Goal: Transaction & Acquisition: Purchase product/service

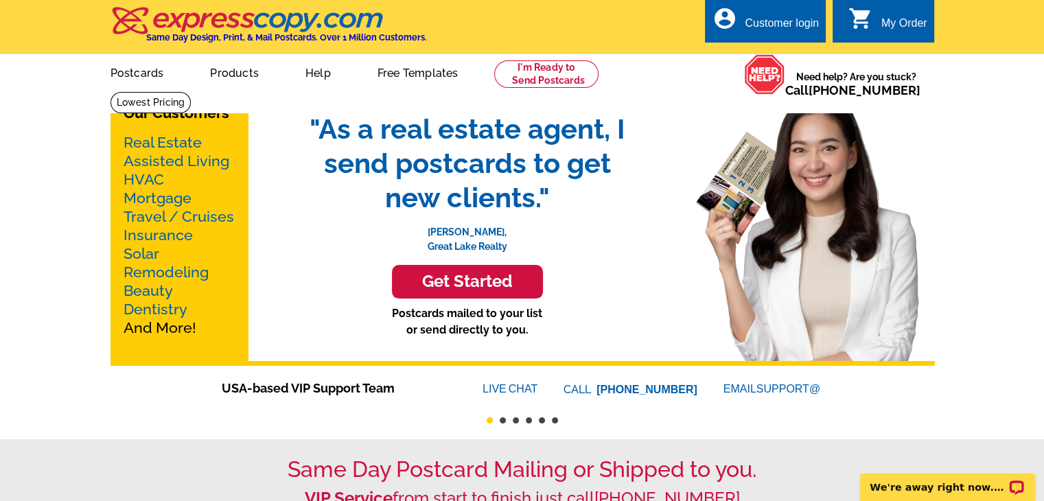
click at [151, 200] on link "Mortgage" at bounding box center [158, 197] width 68 height 17
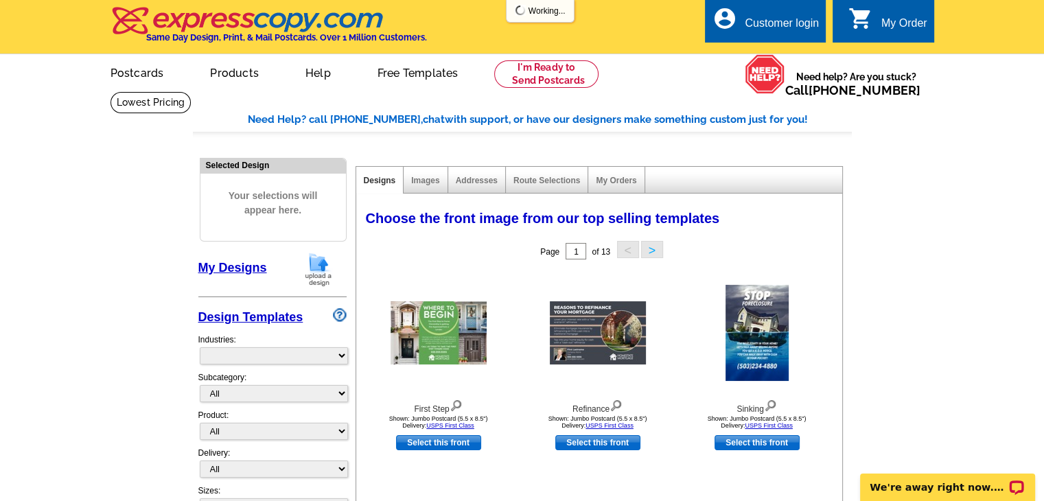
select select "774"
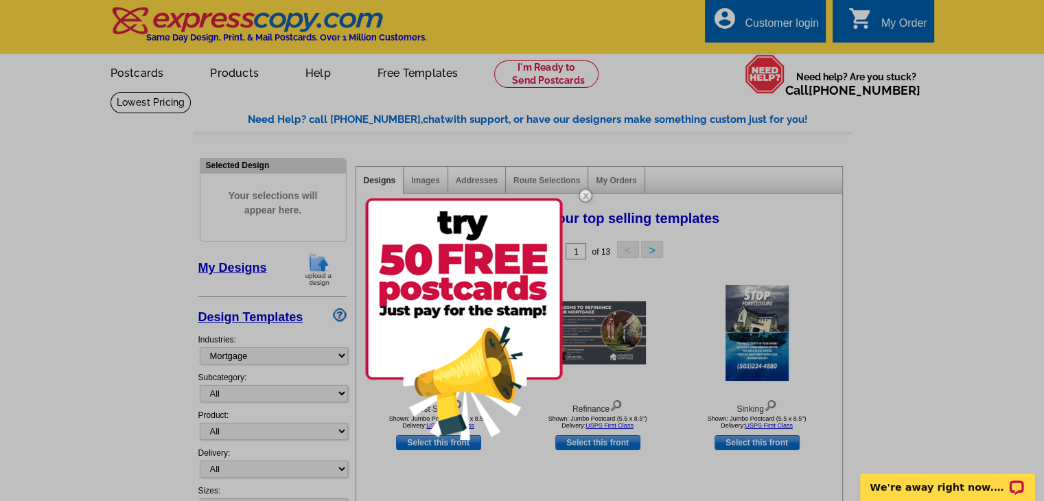
click at [587, 194] on img at bounding box center [585, 196] width 40 height 40
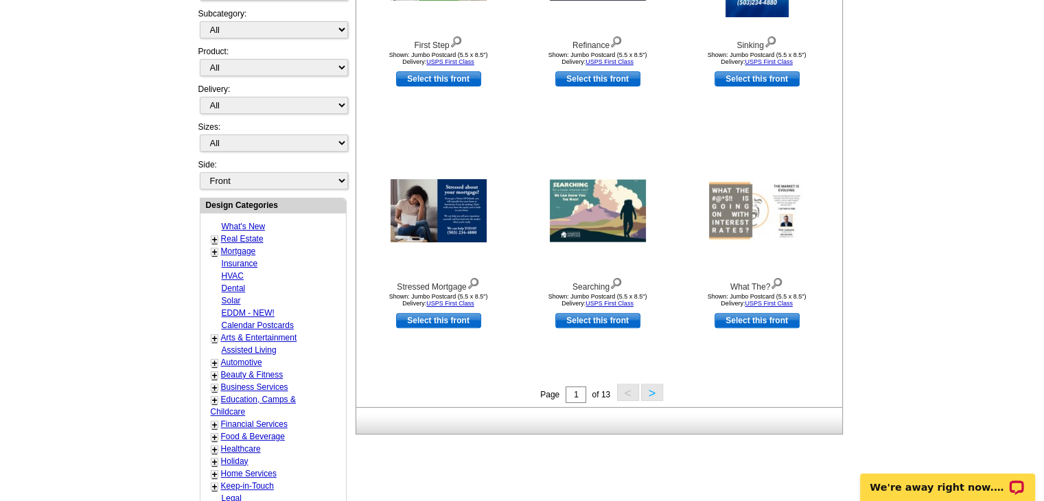
scroll to position [80, 0]
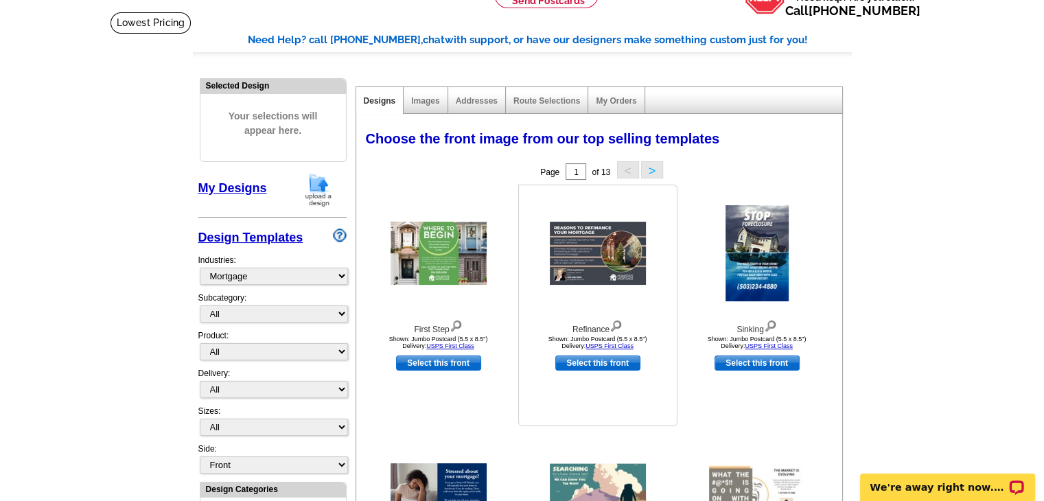
click at [612, 261] on img at bounding box center [598, 253] width 96 height 63
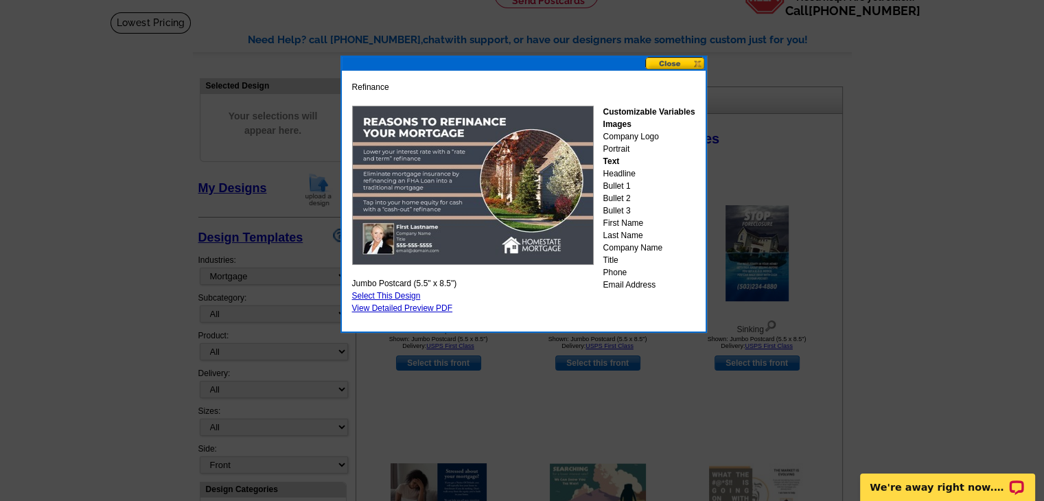
click at [388, 296] on link "Select This Design" at bounding box center [386, 296] width 69 height 10
select select "2"
select select "back"
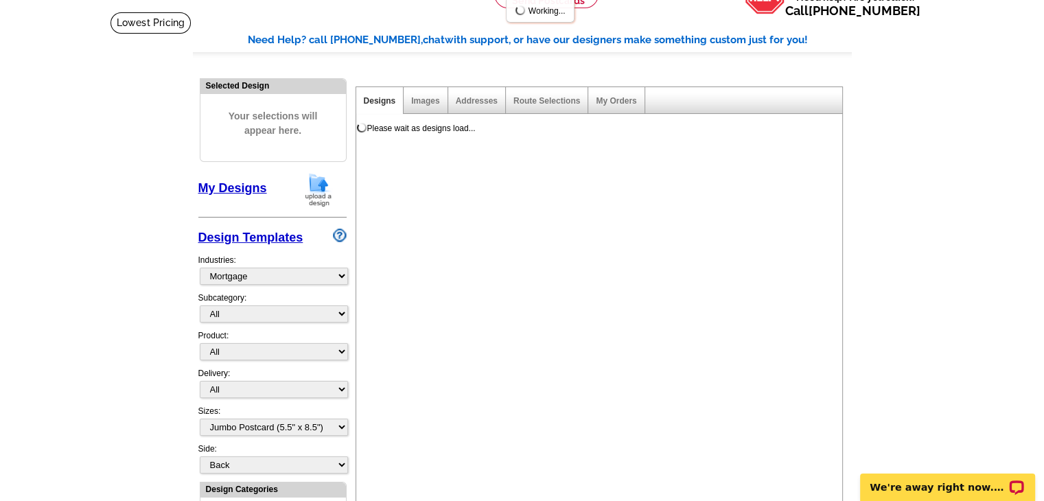
scroll to position [0, 0]
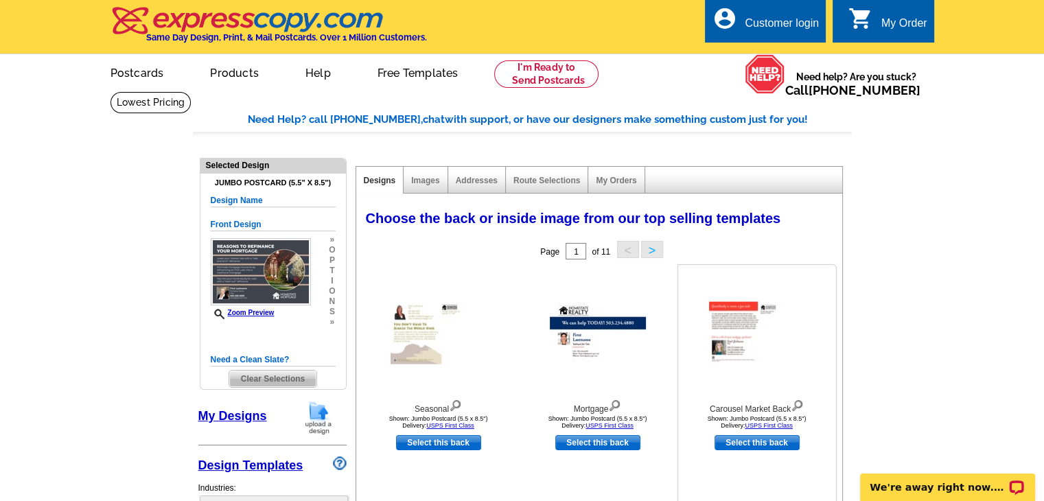
click at [729, 338] on img at bounding box center [757, 333] width 96 height 62
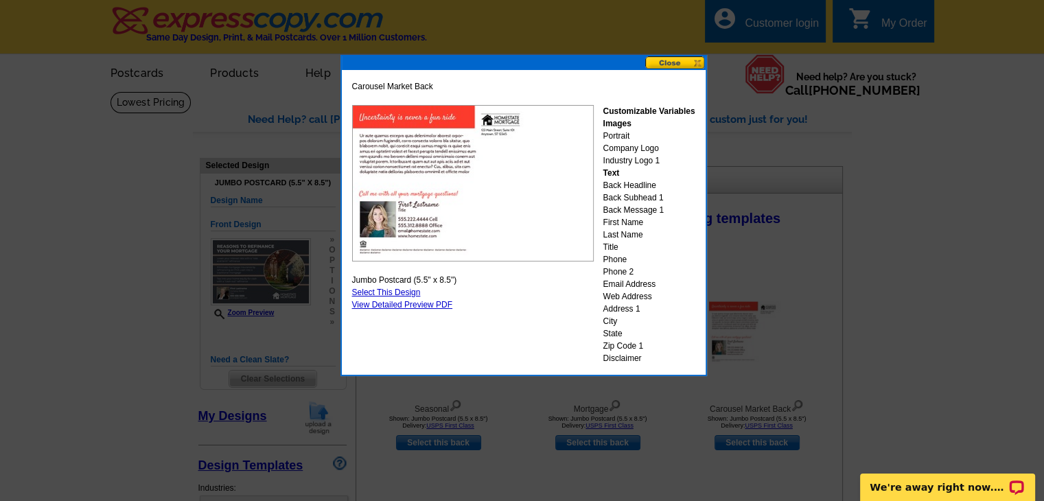
click at [479, 168] on img at bounding box center [473, 183] width 242 height 156
click at [439, 306] on link "View Detailed Preview PDF" at bounding box center [402, 305] width 101 height 10
click at [695, 67] on button at bounding box center [675, 62] width 60 height 13
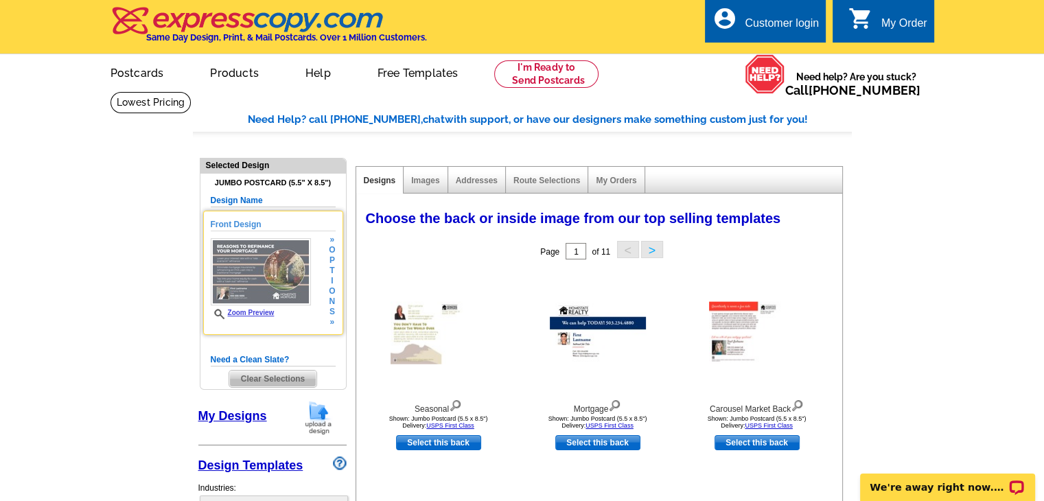
click at [260, 283] on img at bounding box center [261, 271] width 100 height 67
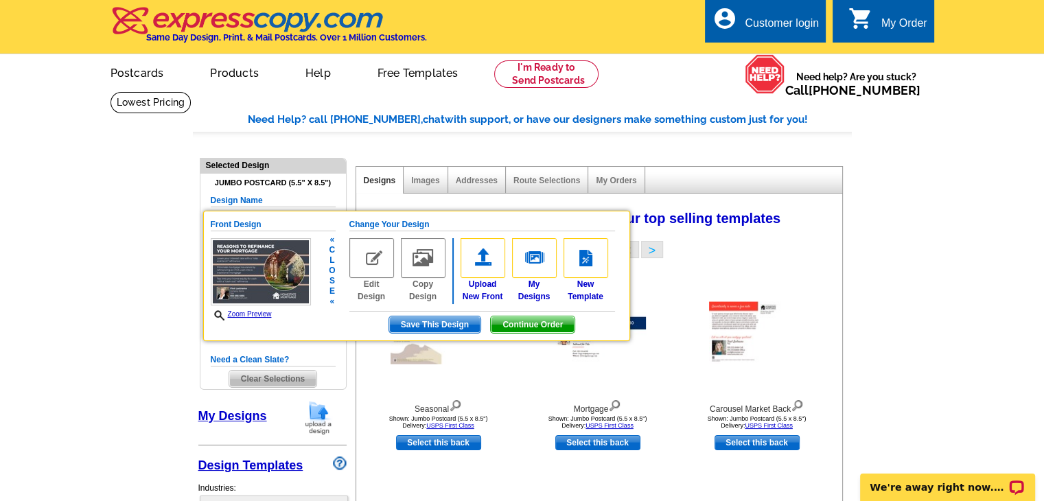
click at [261, 312] on link "Zoom Preview" at bounding box center [241, 314] width 61 height 8
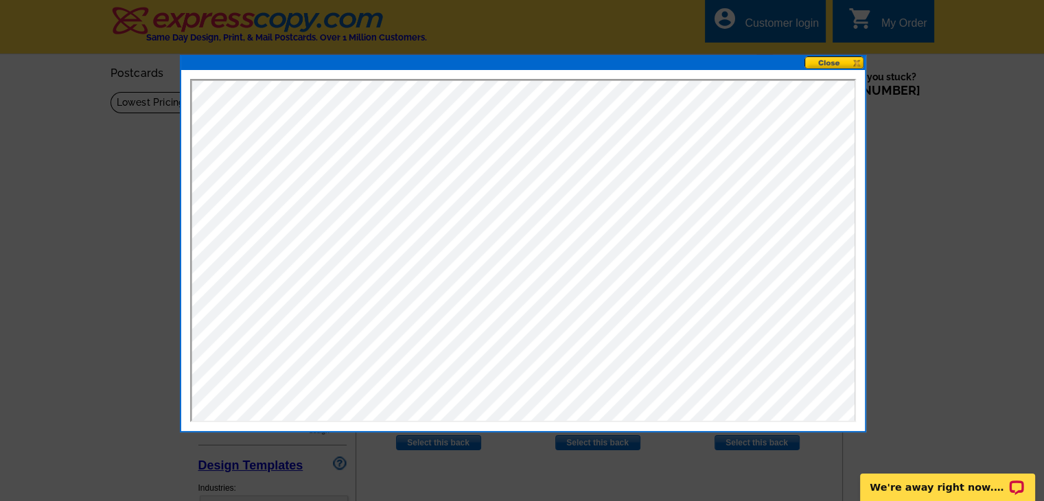
click at [823, 61] on button at bounding box center [834, 62] width 60 height 13
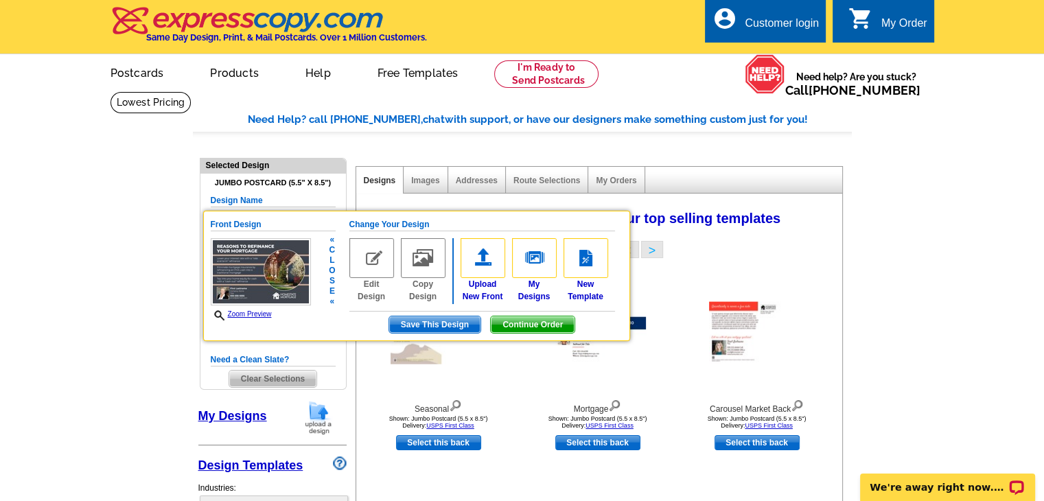
click at [360, 259] on img at bounding box center [371, 258] width 45 height 40
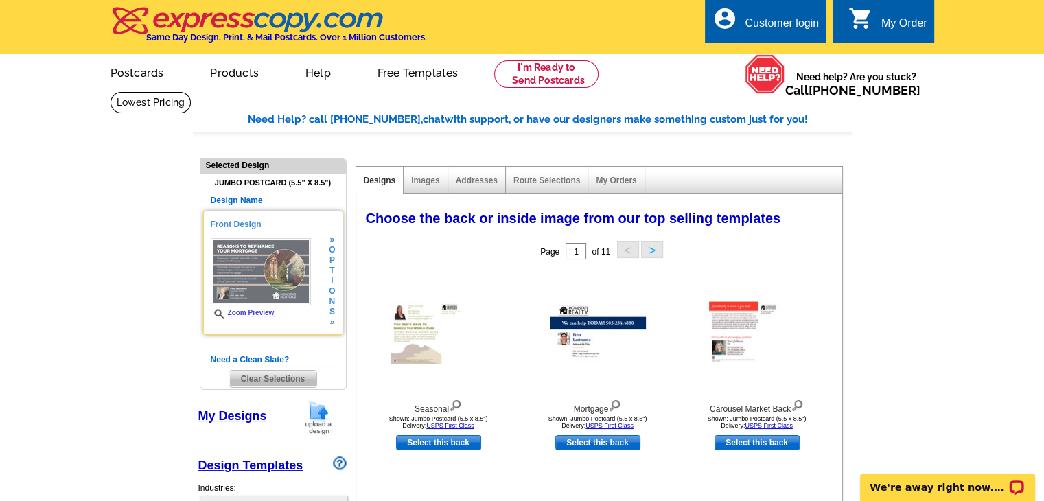
click at [294, 309] on span "Zoom Preview" at bounding box center [261, 314] width 100 height 10
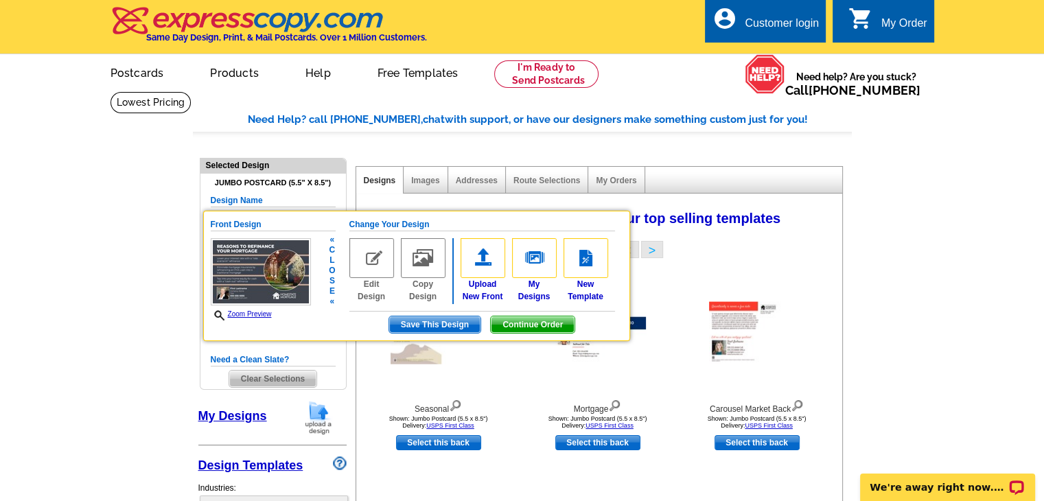
click at [428, 296] on link "Copy Design" at bounding box center [423, 270] width 45 height 65
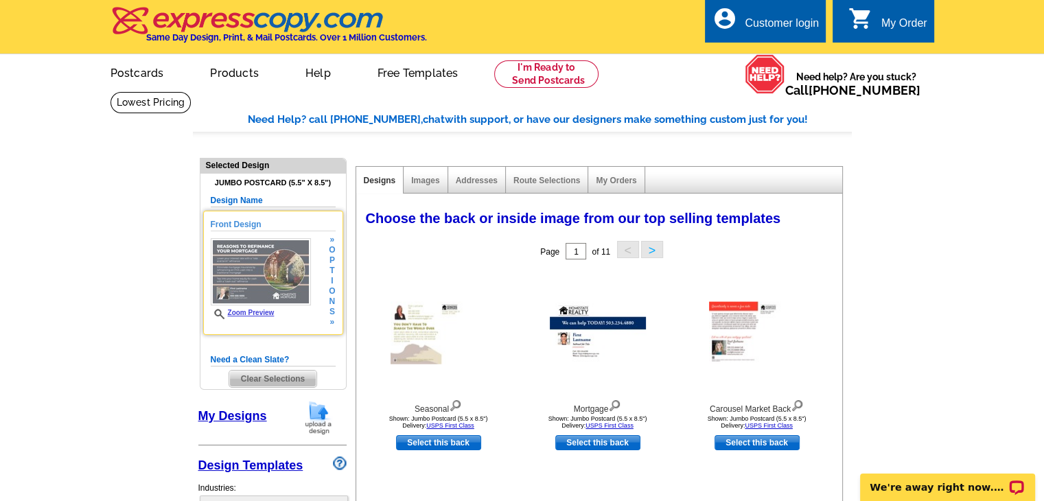
click at [292, 281] on img at bounding box center [261, 271] width 100 height 67
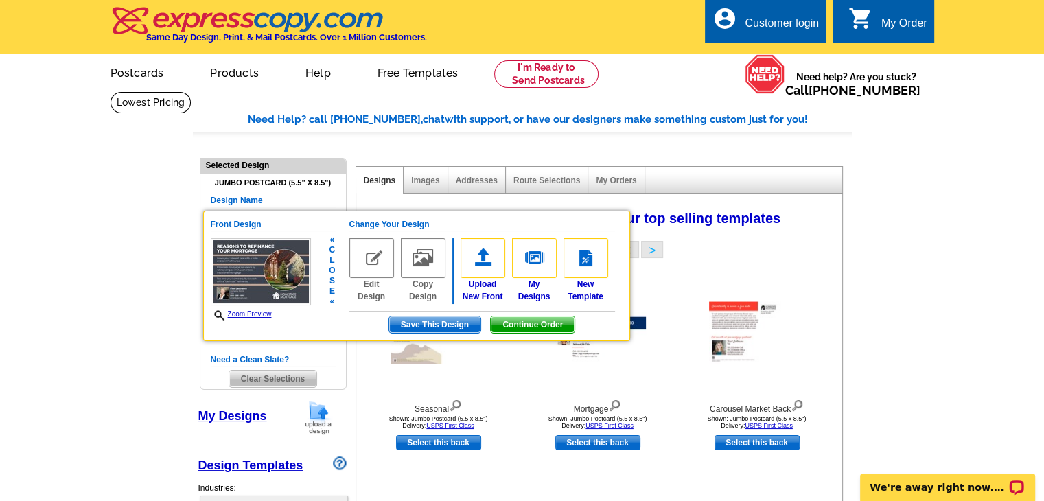
drag, startPoint x: 364, startPoint y: 289, endPoint x: 373, endPoint y: 292, distance: 8.7
click at [373, 292] on link "Edit Design" at bounding box center [371, 270] width 45 height 65
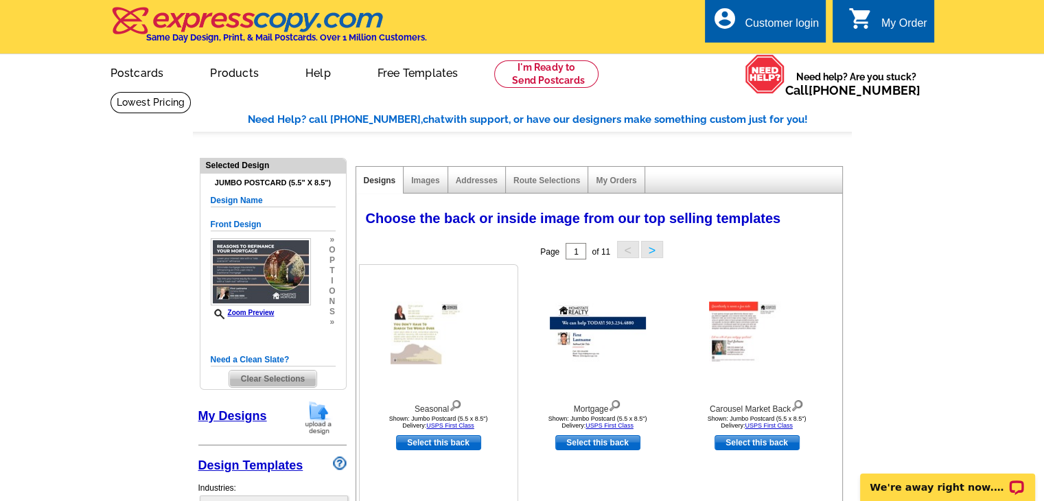
click at [373, 292] on div at bounding box center [438, 333] width 151 height 124
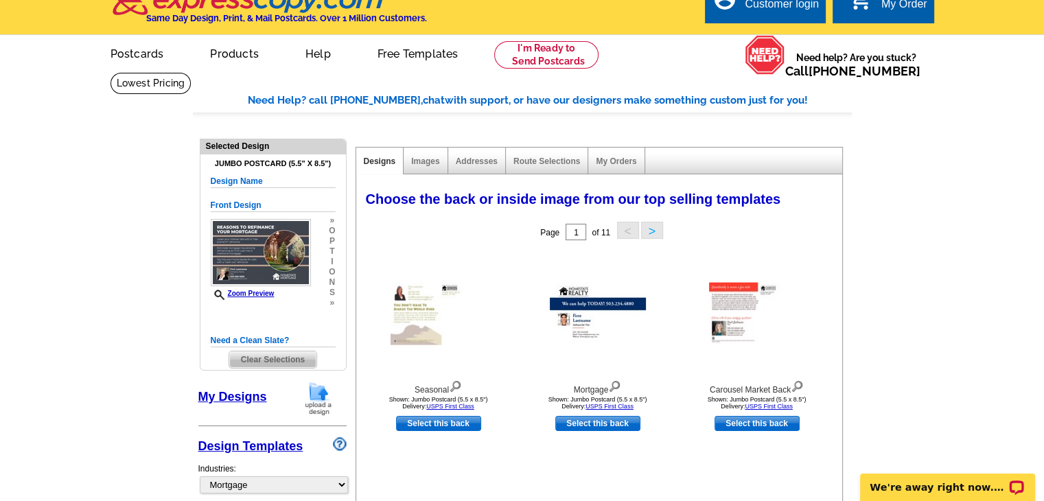
scroll to position [16, 0]
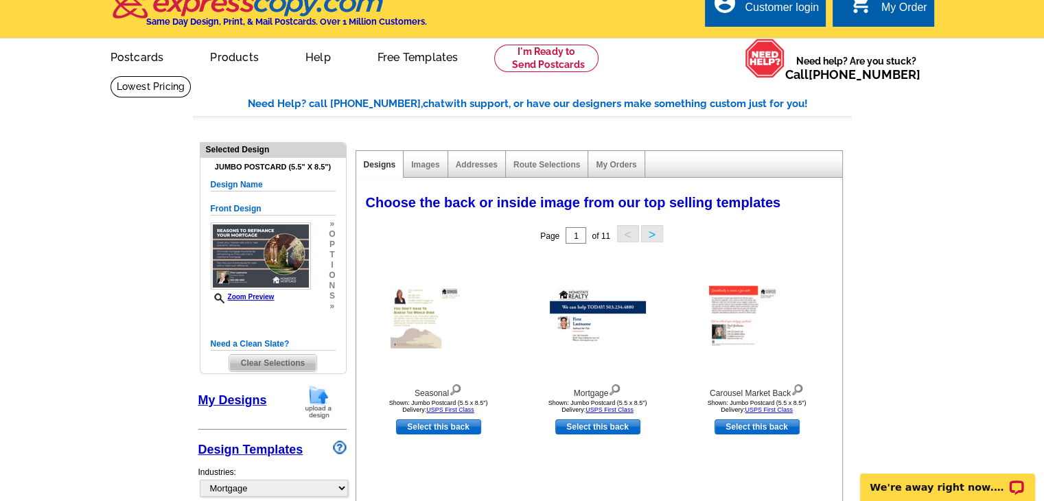
click at [266, 339] on h5 "Need a Clean Slate?" at bounding box center [273, 344] width 125 height 13
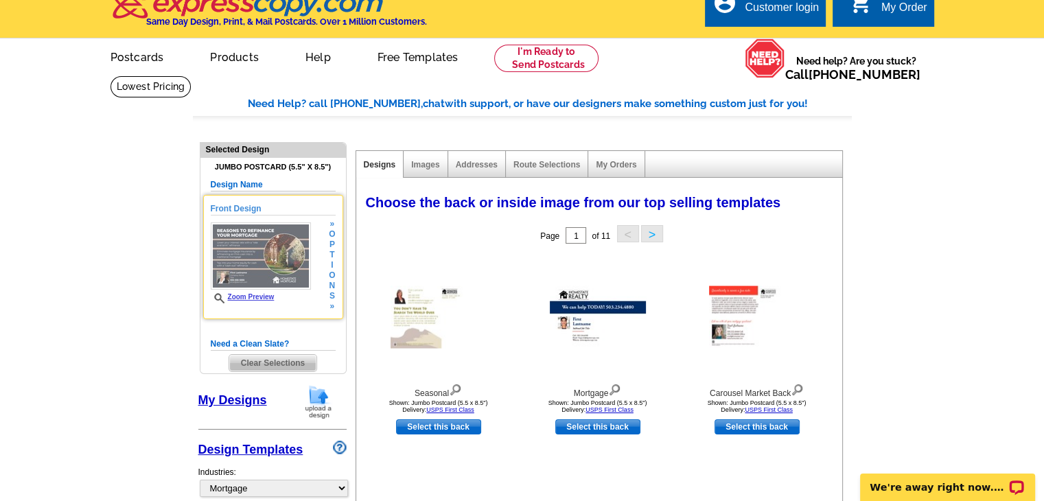
click at [263, 239] on img at bounding box center [261, 255] width 100 height 67
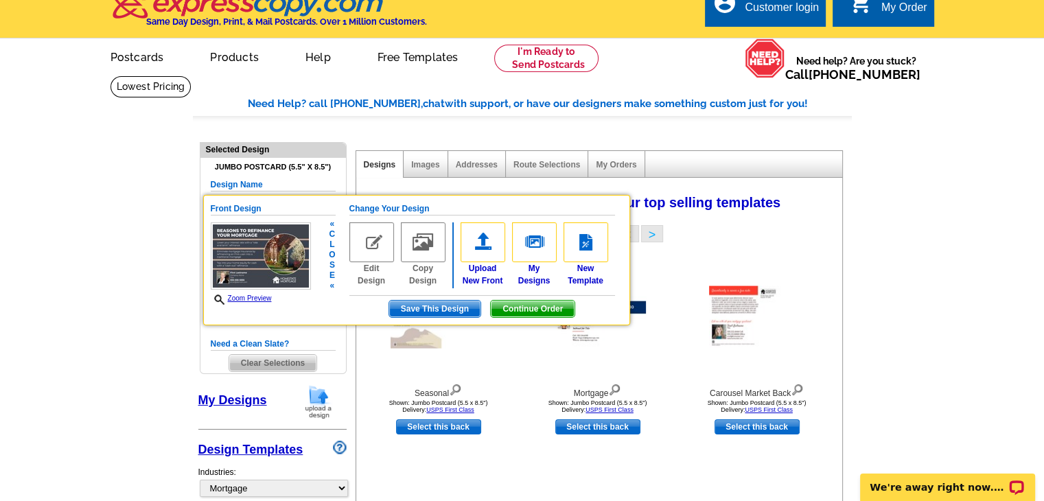
click at [263, 239] on img at bounding box center [261, 255] width 100 height 67
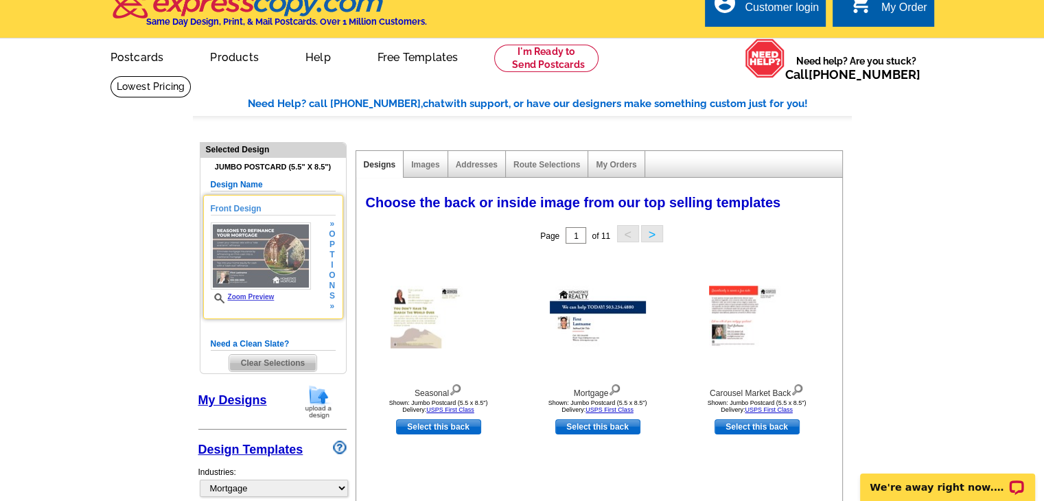
click at [263, 239] on img at bounding box center [261, 255] width 100 height 67
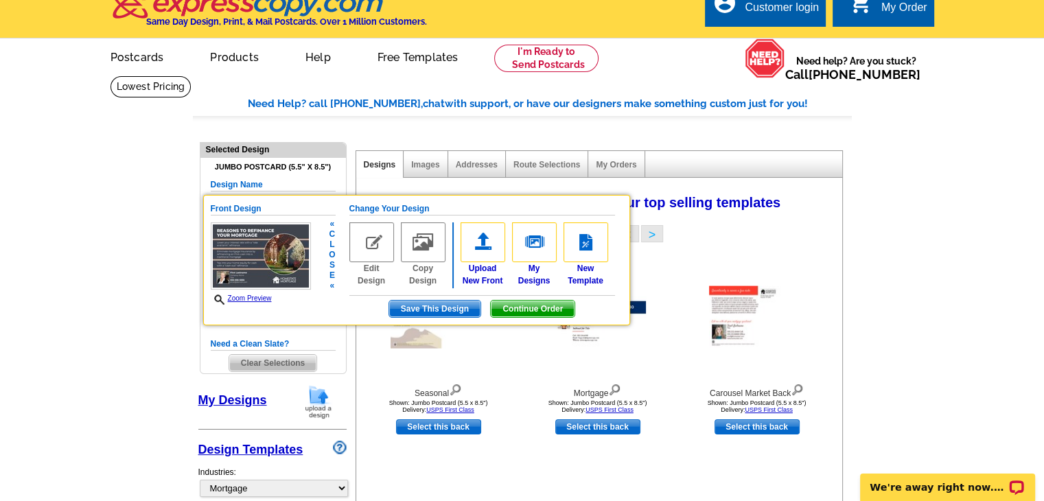
click at [373, 244] on img at bounding box center [371, 242] width 45 height 40
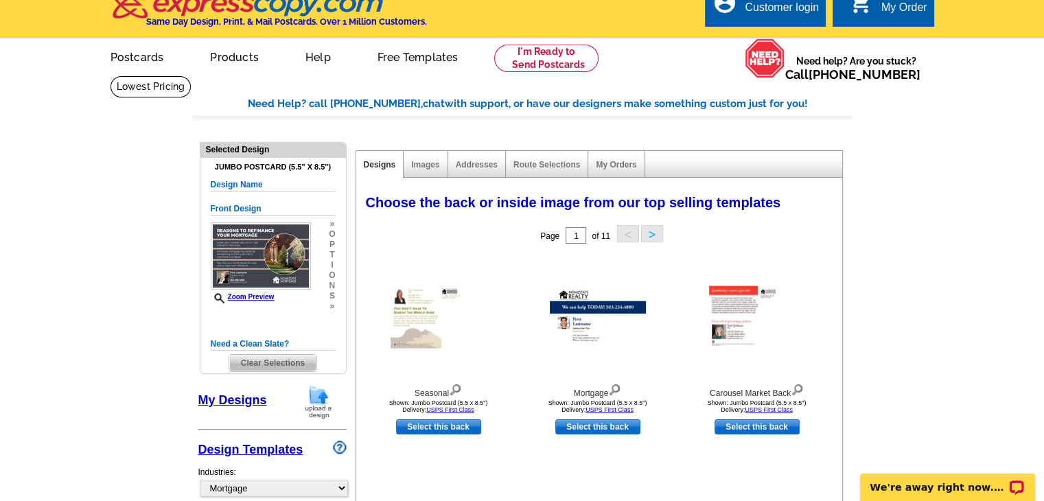
click at [244, 404] on link "My Designs" at bounding box center [232, 400] width 69 height 14
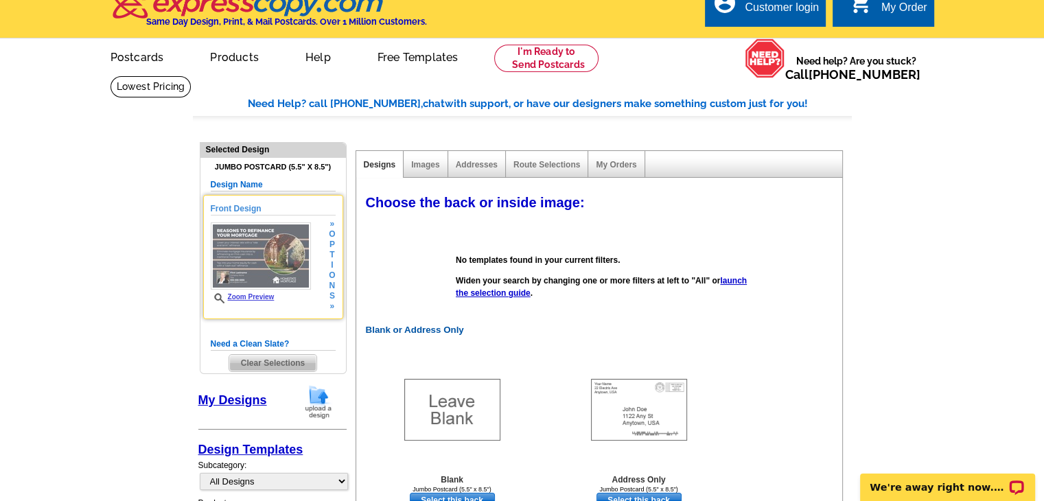
click at [294, 259] on img at bounding box center [261, 255] width 100 height 67
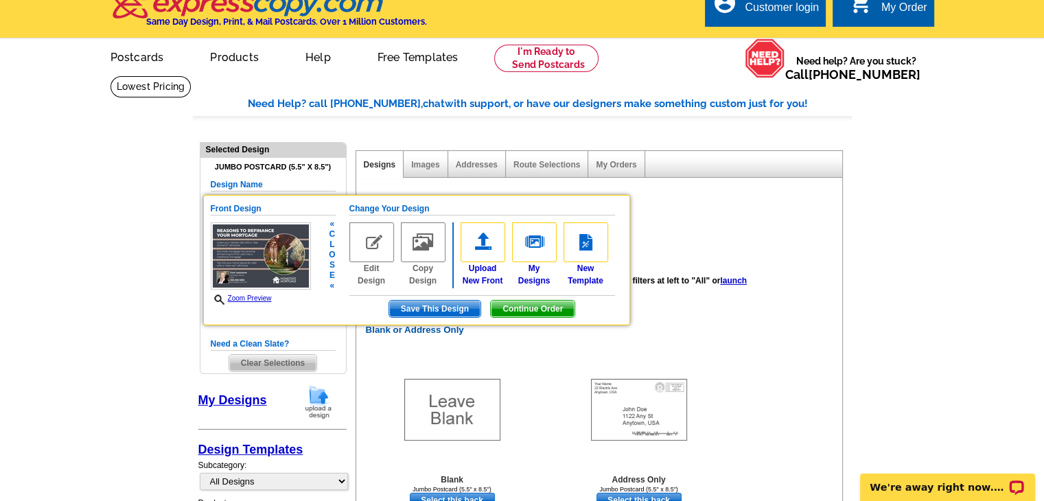
click at [294, 259] on img at bounding box center [261, 255] width 100 height 67
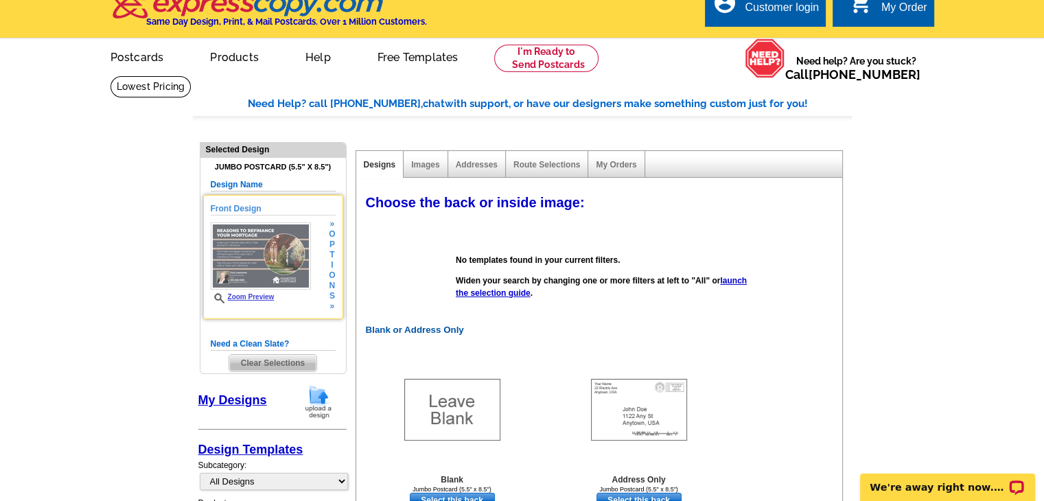
click at [294, 259] on img at bounding box center [261, 255] width 100 height 67
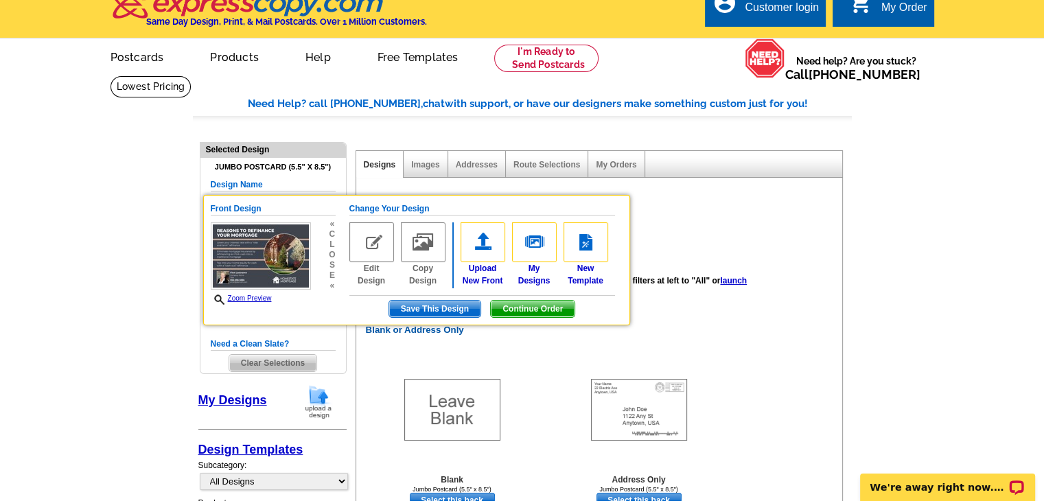
click at [316, 170] on h4 "Jumbo Postcard (5.5" x 8.5")" at bounding box center [273, 167] width 125 height 9
drag, startPoint x: 250, startPoint y: 185, endPoint x: 239, endPoint y: 211, distance: 27.9
click at [239, 211] on div "Jumbo Postcard (5.5" x 8.5") Design Name Front Design Zoom Preview « c l o s e …" at bounding box center [273, 267] width 125 height 209
click at [239, 211] on h5 "Front Design" at bounding box center [273, 208] width 125 height 13
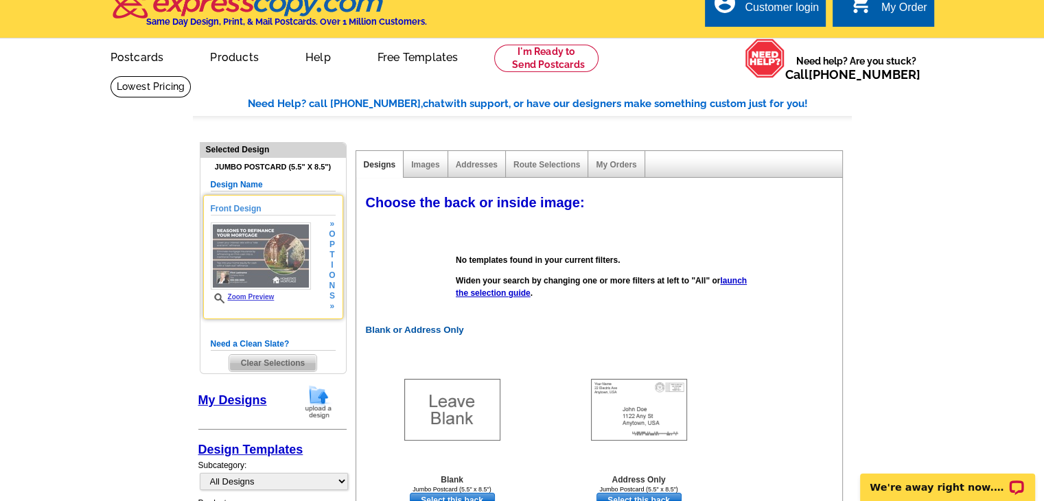
click at [294, 254] on img at bounding box center [261, 255] width 100 height 67
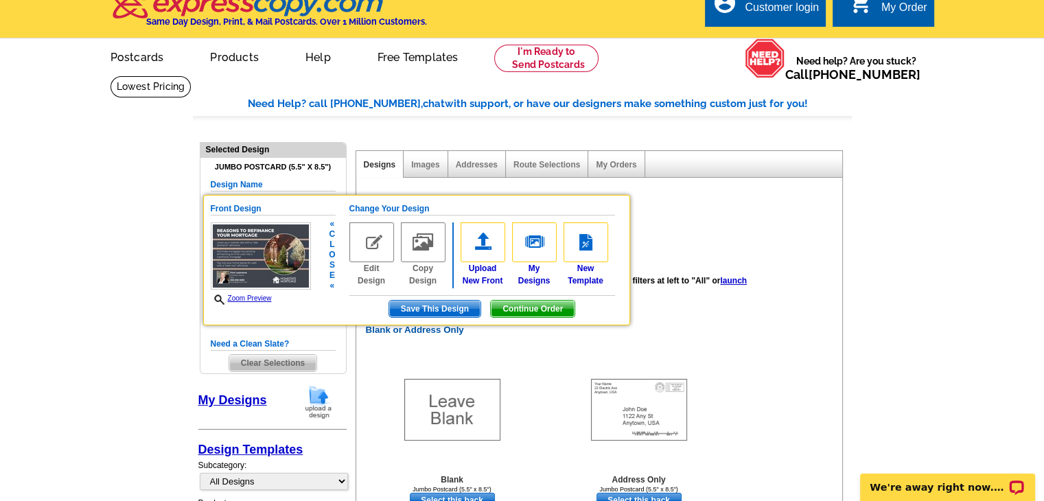
click at [266, 295] on link "Zoom Preview" at bounding box center [241, 298] width 61 height 8
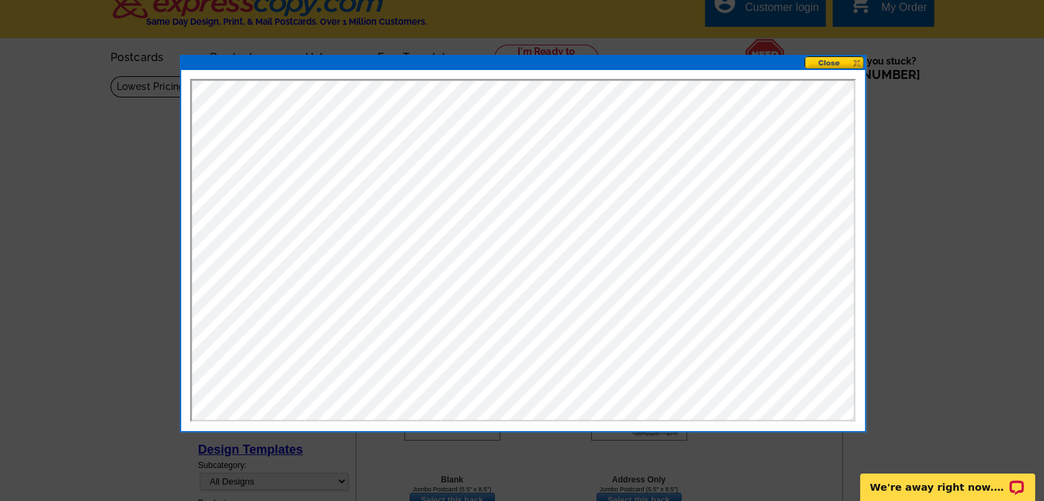
scroll to position [0, 0]
